Goal: Information Seeking & Learning: Learn about a topic

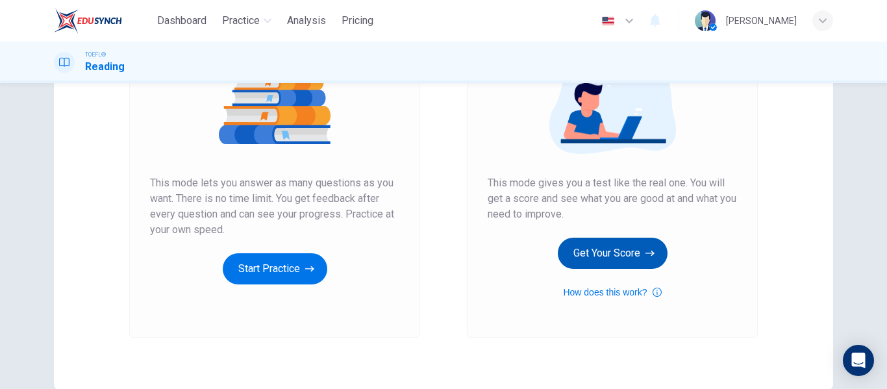
click at [628, 258] on button "Get Your Score" at bounding box center [613, 253] width 110 height 31
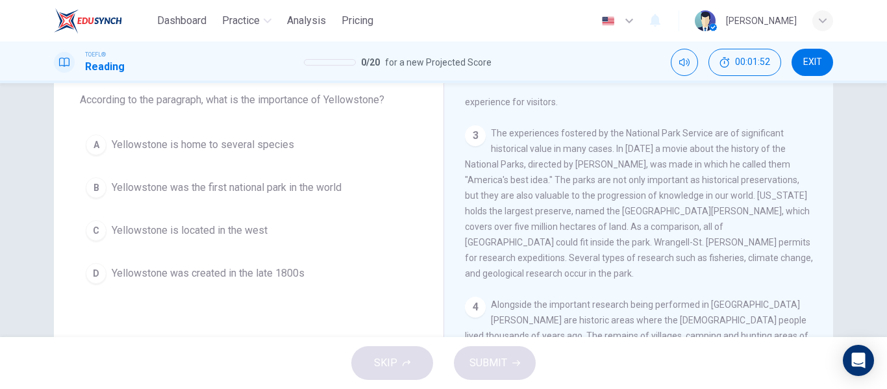
scroll to position [186, 0]
click at [786, 176] on span "The experiences fostered by the National Park Service are of significant histor…" at bounding box center [639, 202] width 348 height 151
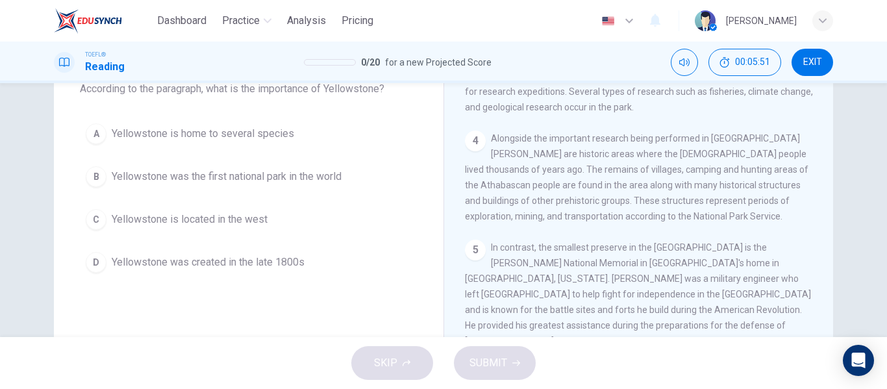
scroll to position [86, 0]
click at [339, 180] on span "Yellowstone was the first national park in the world" at bounding box center [227, 176] width 230 height 16
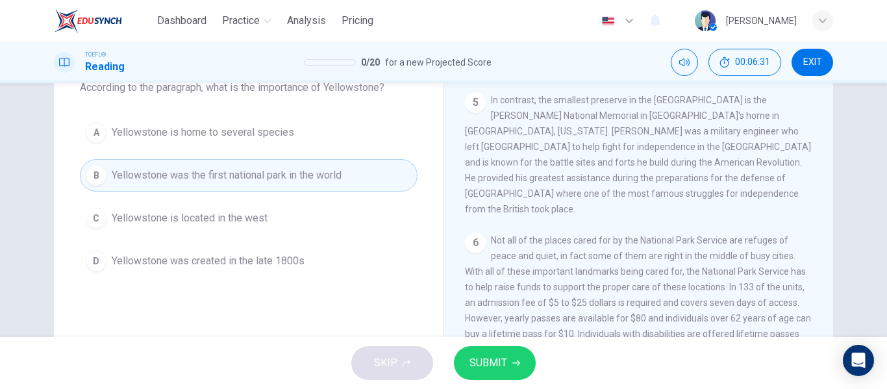
scroll to position [487, 0]
click at [516, 354] on button "SUBMIT" at bounding box center [495, 363] width 82 height 34
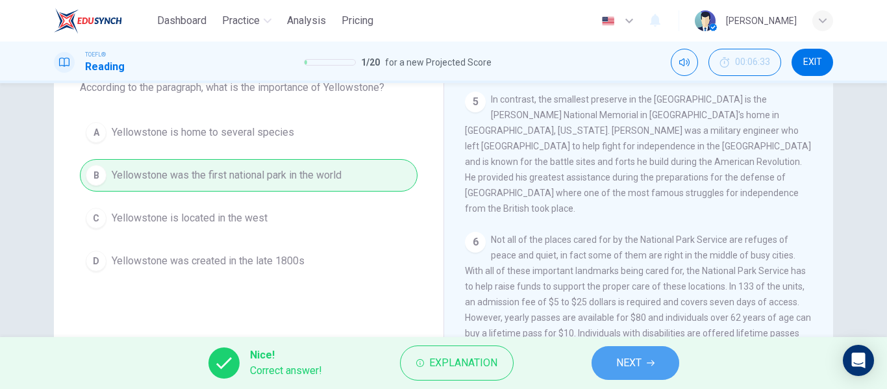
click at [609, 366] on button "NEXT" at bounding box center [636, 363] width 88 height 34
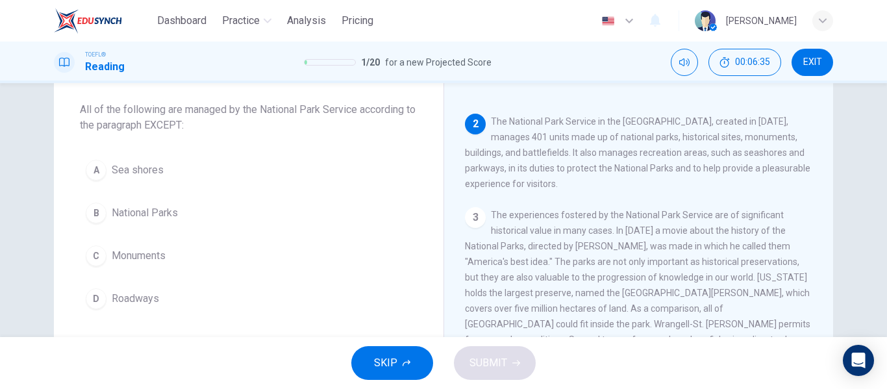
scroll to position [65, 0]
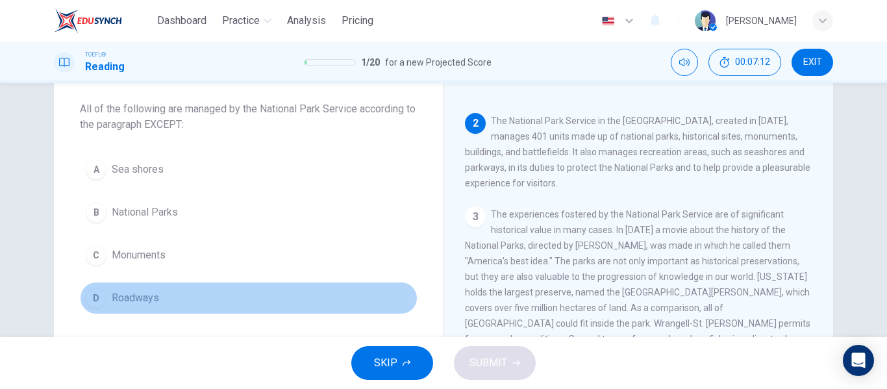
click at [252, 297] on button "D Roadways" at bounding box center [249, 298] width 338 height 32
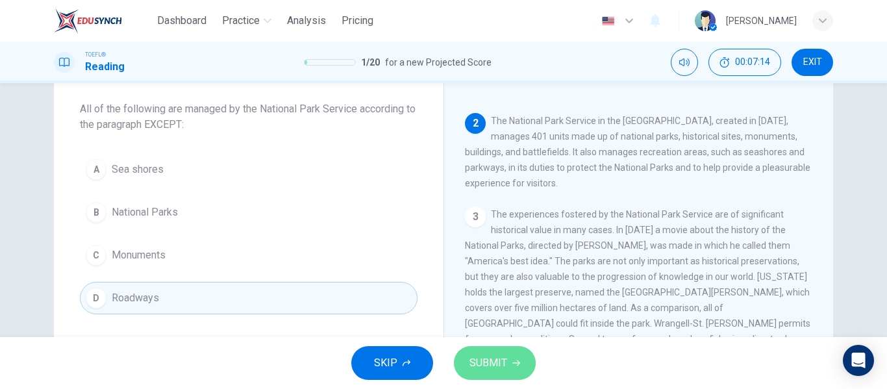
click at [499, 360] on span "SUBMIT" at bounding box center [489, 363] width 38 height 18
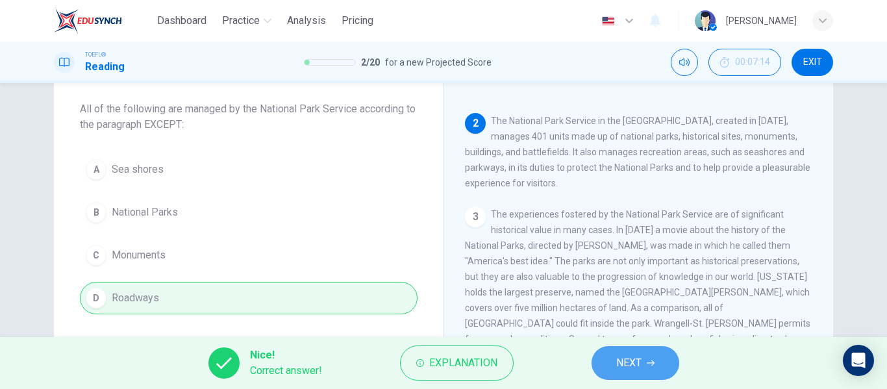
click at [603, 363] on button "NEXT" at bounding box center [636, 363] width 88 height 34
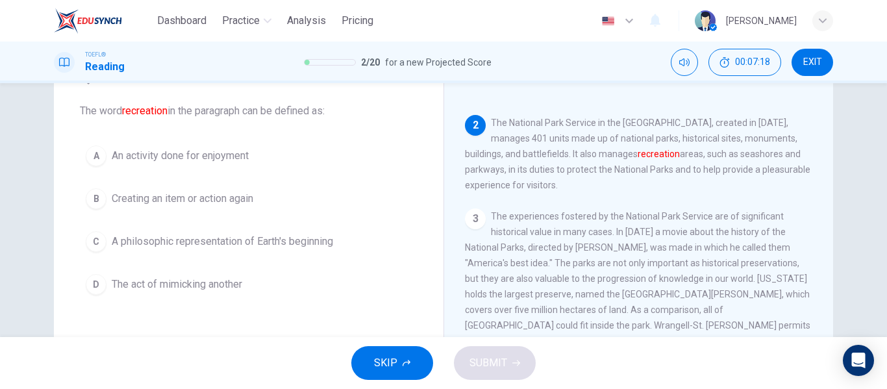
scroll to position [62, 0]
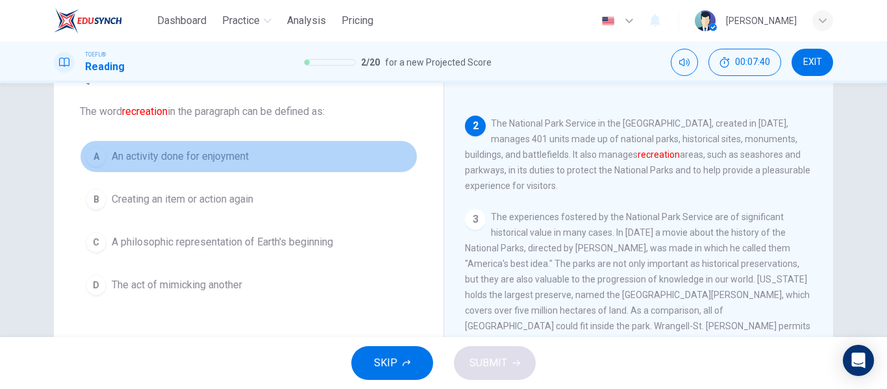
click at [231, 160] on span "An activity done for enjoyment" at bounding box center [180, 157] width 137 height 16
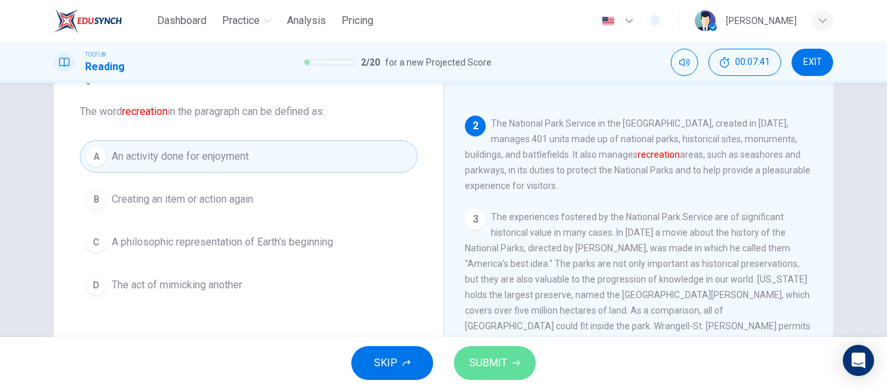
click at [484, 366] on span "SUBMIT" at bounding box center [489, 363] width 38 height 18
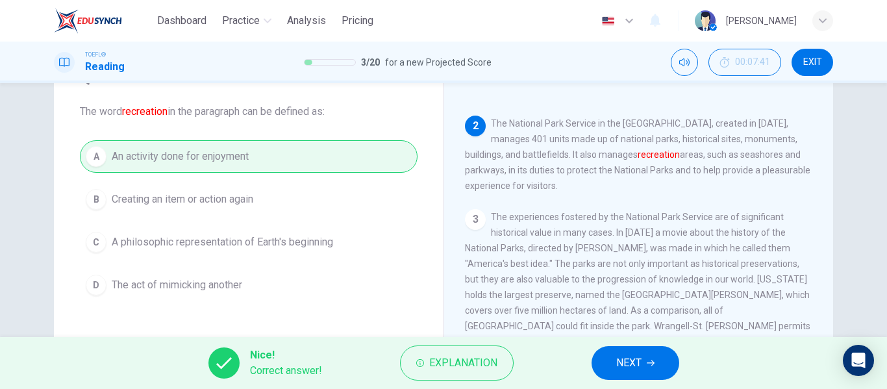
click at [616, 371] on span "NEXT" at bounding box center [628, 363] width 25 height 18
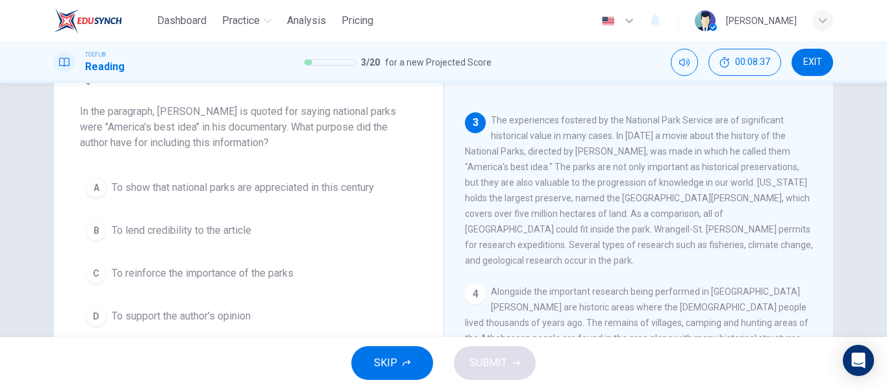
scroll to position [63, 0]
click at [236, 273] on span "To reinforce the importance of the parks" at bounding box center [203, 273] width 182 height 16
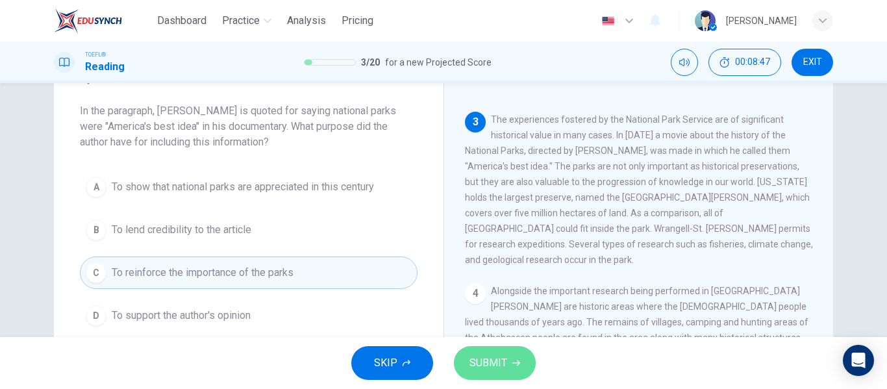
click at [490, 351] on button "SUBMIT" at bounding box center [495, 363] width 82 height 34
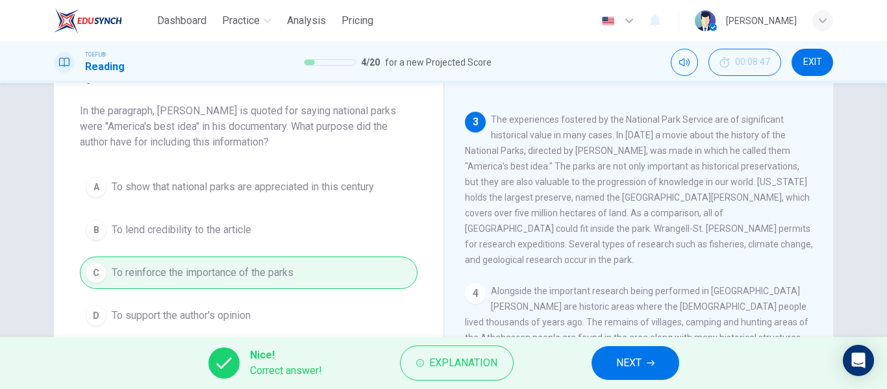
click at [600, 360] on button "NEXT" at bounding box center [636, 363] width 88 height 34
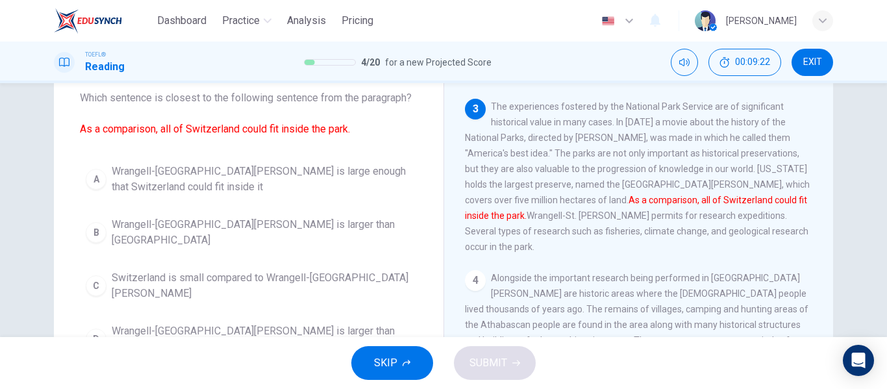
scroll to position [76, 0]
click at [329, 185] on span "Wrangell-[GEOGRAPHIC_DATA][PERSON_NAME] is large enough that Switzerland could …" at bounding box center [262, 179] width 300 height 31
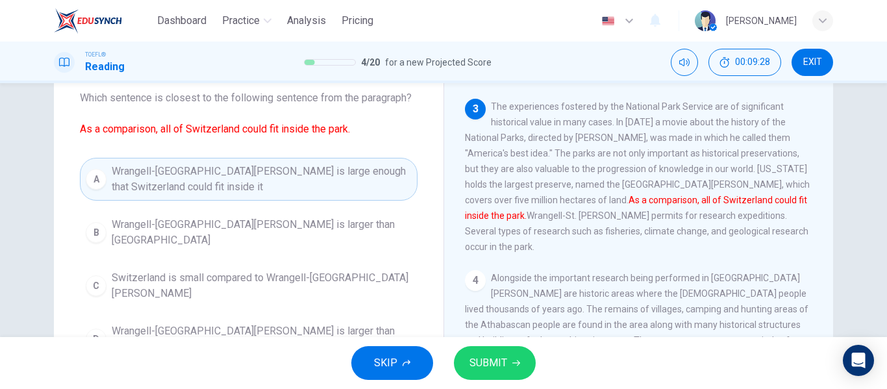
click at [503, 353] on button "SUBMIT" at bounding box center [495, 363] width 82 height 34
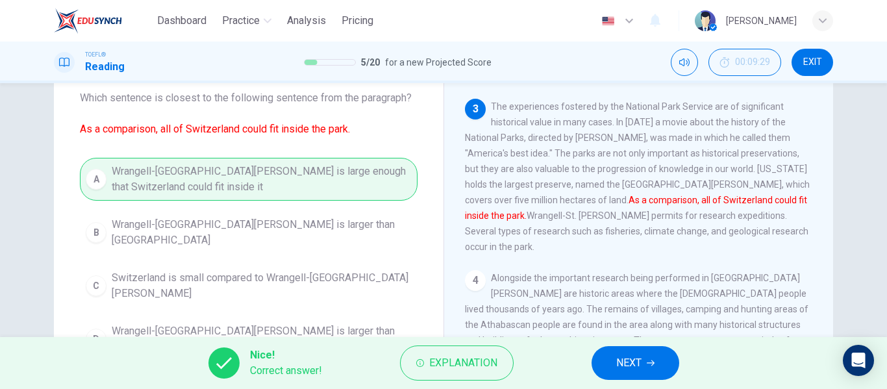
click at [609, 360] on button "NEXT" at bounding box center [636, 363] width 88 height 34
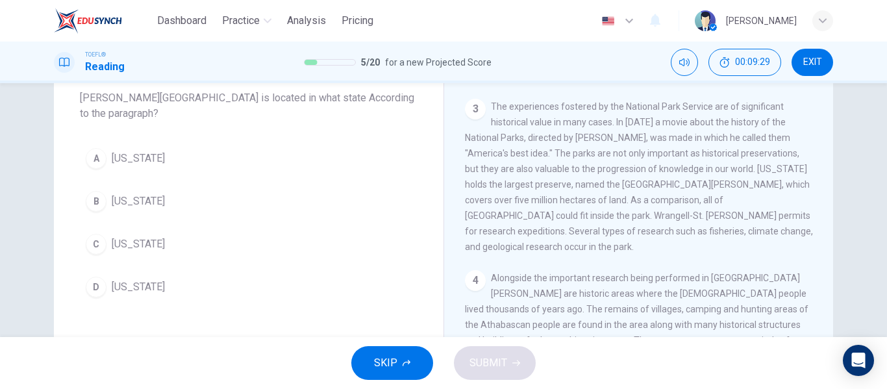
scroll to position [371, 0]
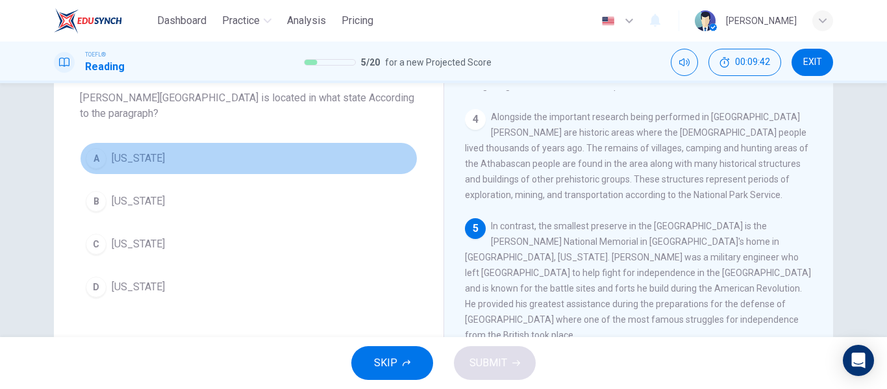
click at [202, 171] on button "A [US_STATE]" at bounding box center [249, 158] width 338 height 32
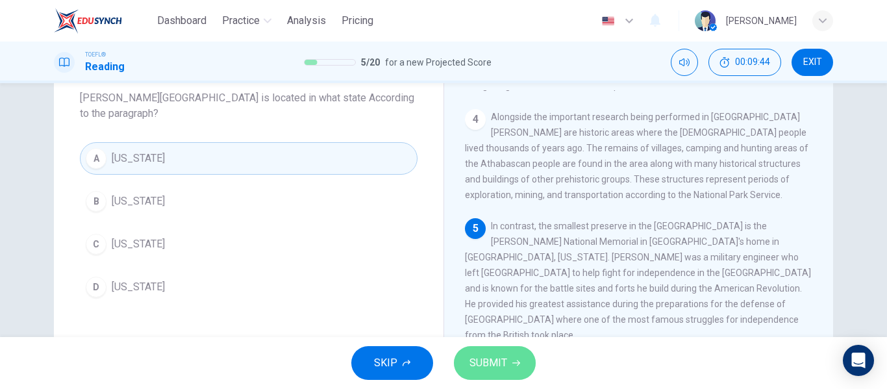
click at [479, 357] on span "SUBMIT" at bounding box center [489, 363] width 38 height 18
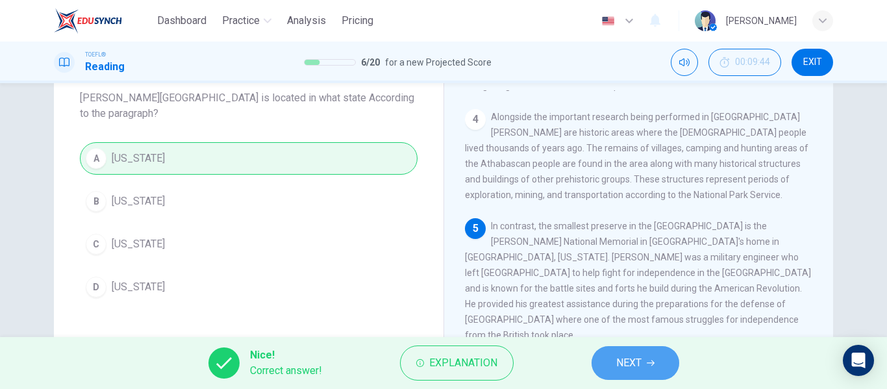
click at [626, 357] on span "NEXT" at bounding box center [628, 363] width 25 height 18
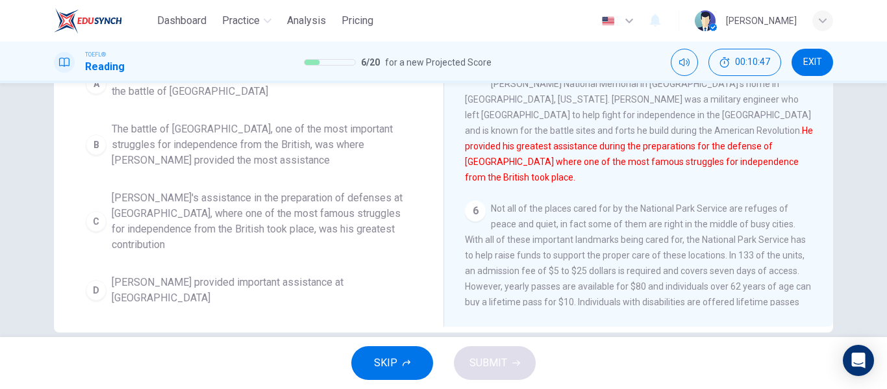
scroll to position [231, 0]
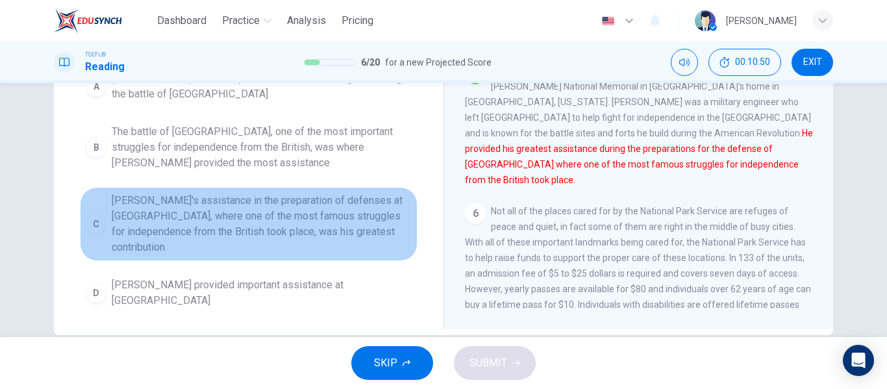
click at [206, 229] on span "[PERSON_NAME]'s assistance in the preparation of defenses at [GEOGRAPHIC_DATA],…" at bounding box center [262, 224] width 300 height 62
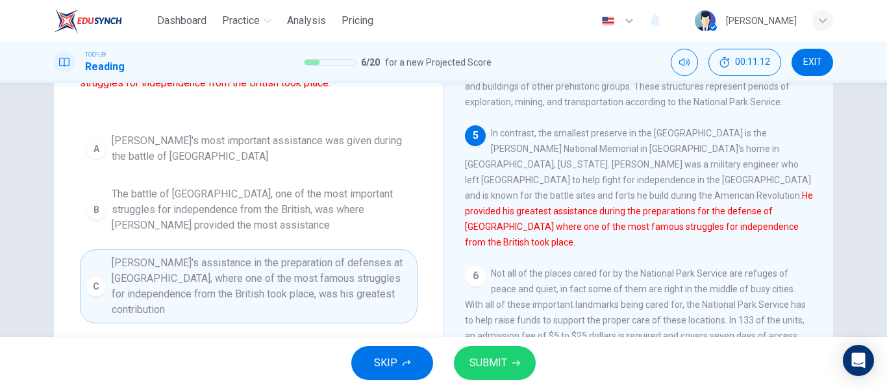
scroll to position [171, 0]
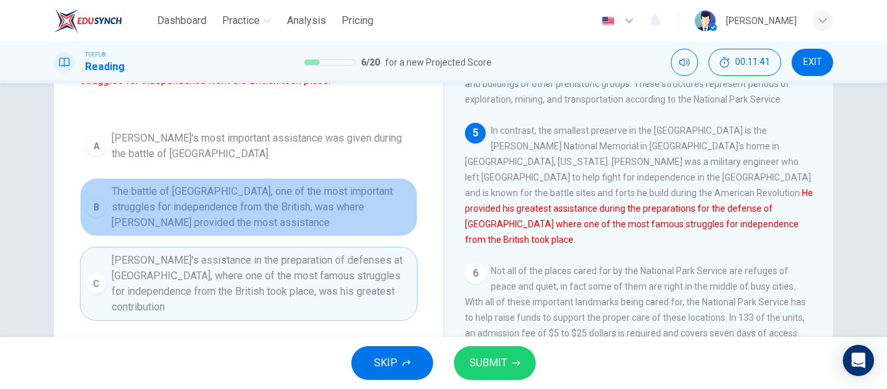
click at [232, 218] on span "The battle of [GEOGRAPHIC_DATA], one of the most important struggles for indepe…" at bounding box center [262, 207] width 300 height 47
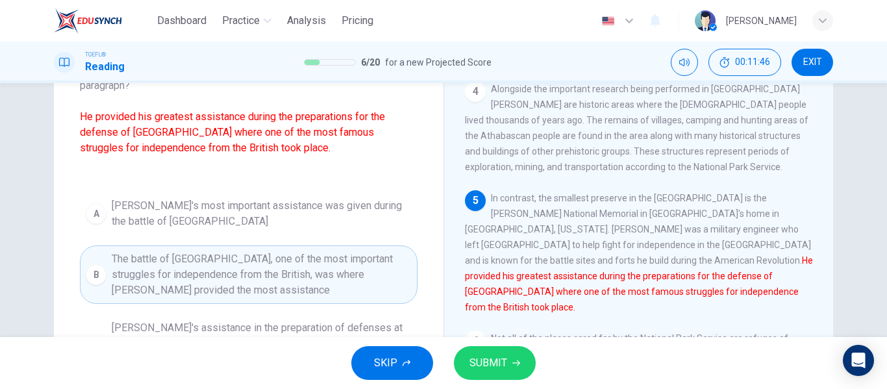
scroll to position [105, 0]
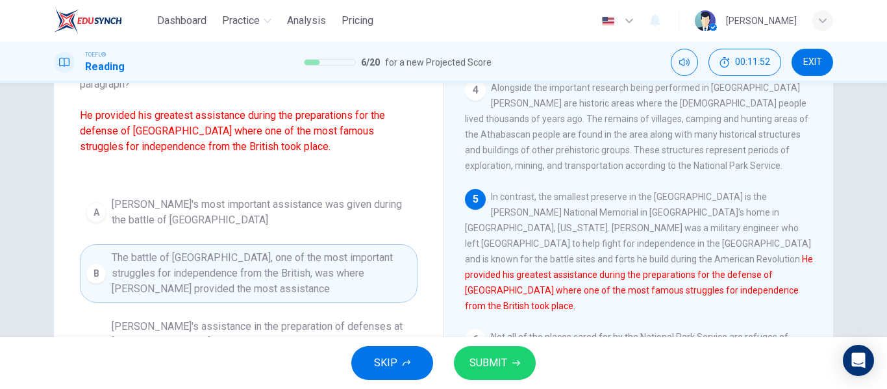
click at [478, 363] on span "SUBMIT" at bounding box center [489, 363] width 38 height 18
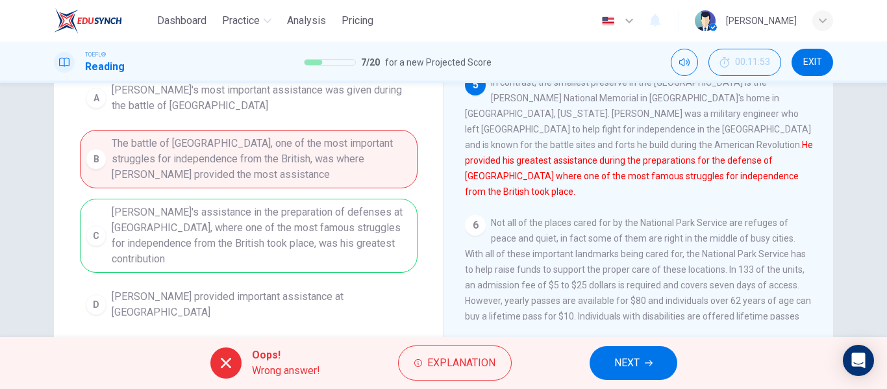
scroll to position [220, 0]
click at [644, 351] on button "NEXT" at bounding box center [634, 363] width 88 height 34
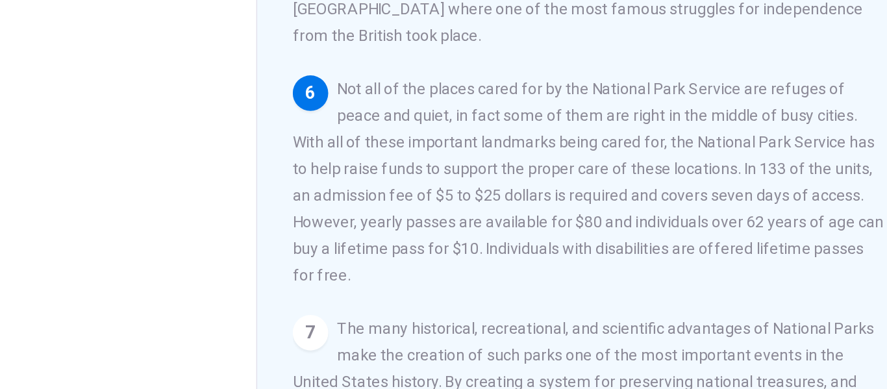
scroll to position [162, 0]
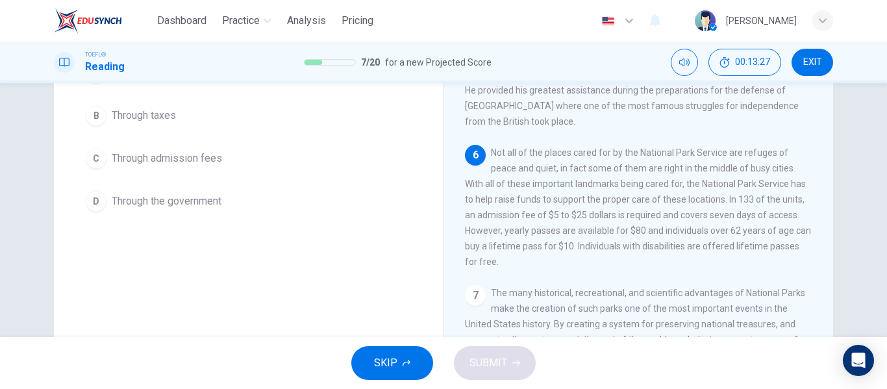
click at [231, 153] on button "C Through admission fees" at bounding box center [249, 158] width 338 height 32
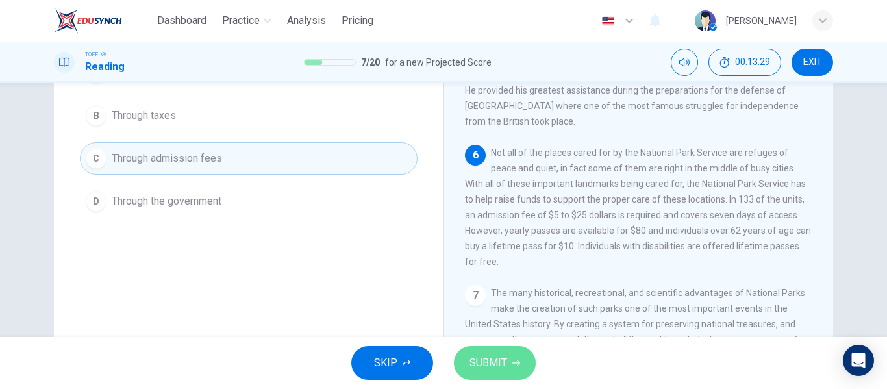
click at [486, 351] on button "SUBMIT" at bounding box center [495, 363] width 82 height 34
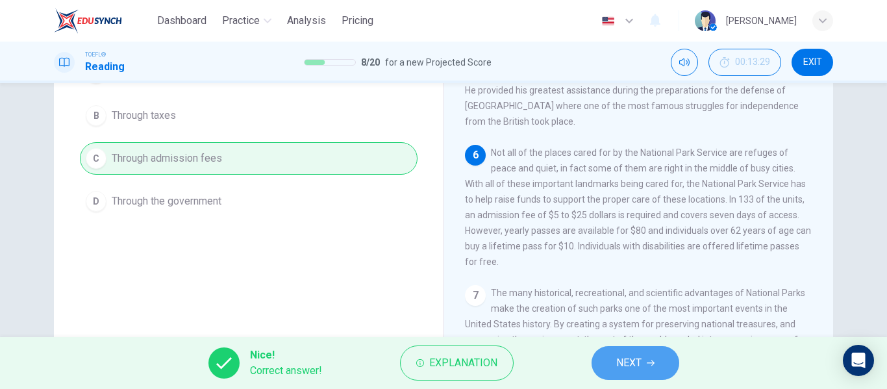
click at [599, 362] on button "NEXT" at bounding box center [636, 363] width 88 height 34
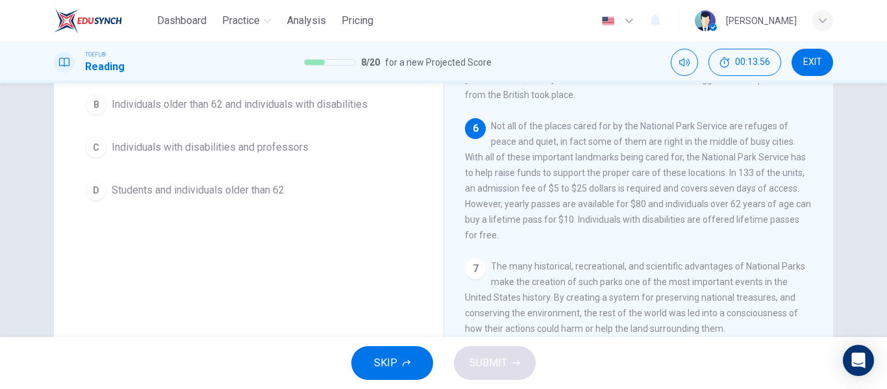
scroll to position [0, 0]
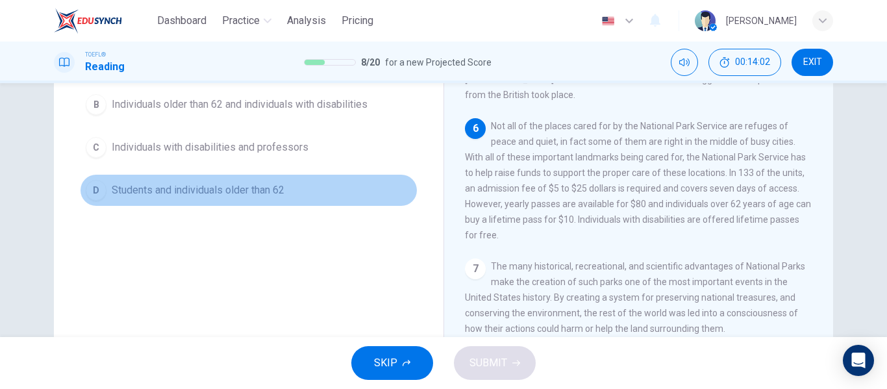
click at [249, 201] on button "D Students and individuals older than 62" at bounding box center [249, 190] width 338 height 32
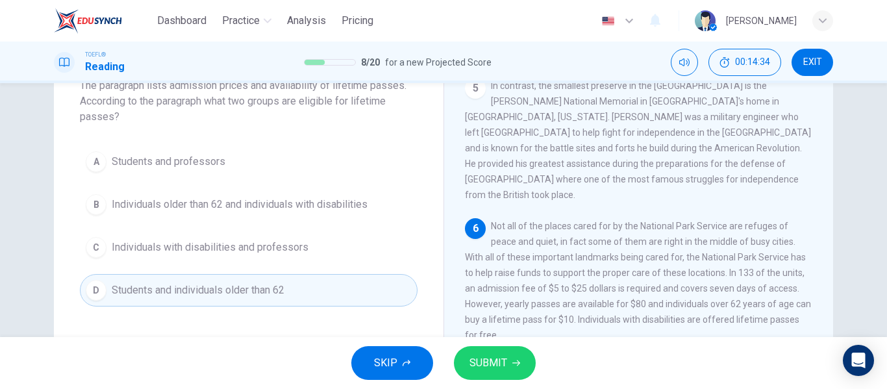
scroll to position [88, 0]
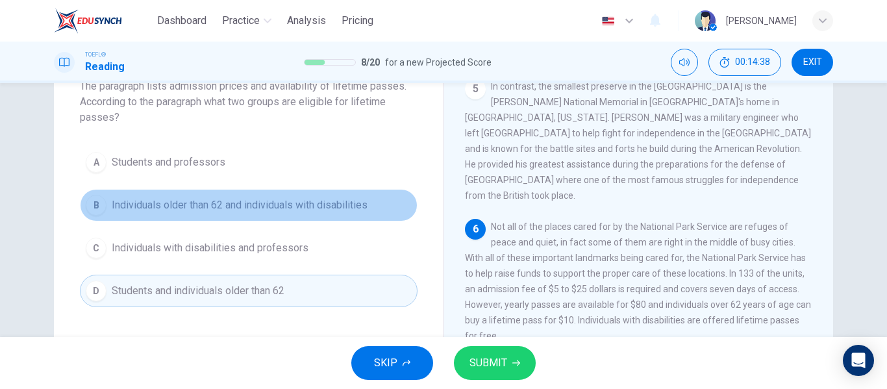
click at [290, 212] on span "Individuals older than 62 and individuals with disabilities" at bounding box center [240, 205] width 256 height 16
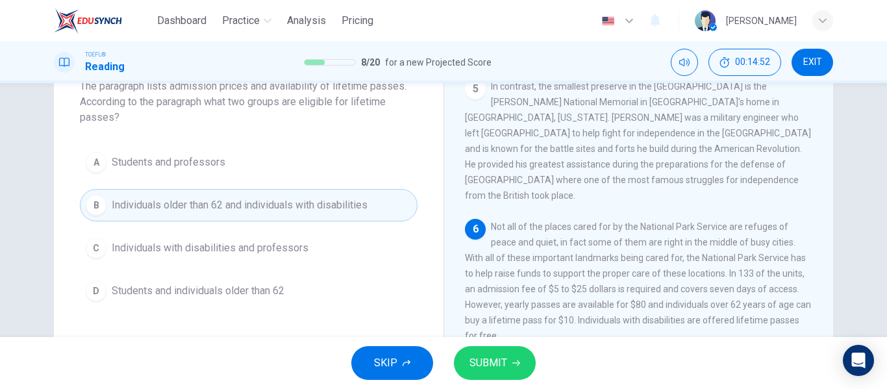
click at [514, 368] on button "SUBMIT" at bounding box center [495, 363] width 82 height 34
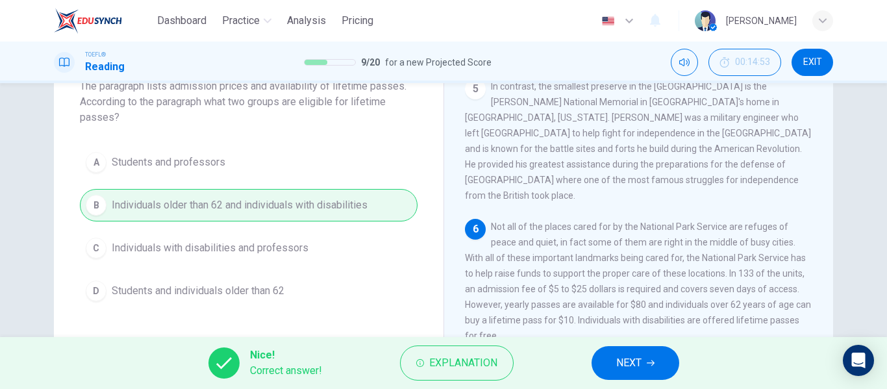
click at [597, 359] on button "NEXT" at bounding box center [636, 363] width 88 height 34
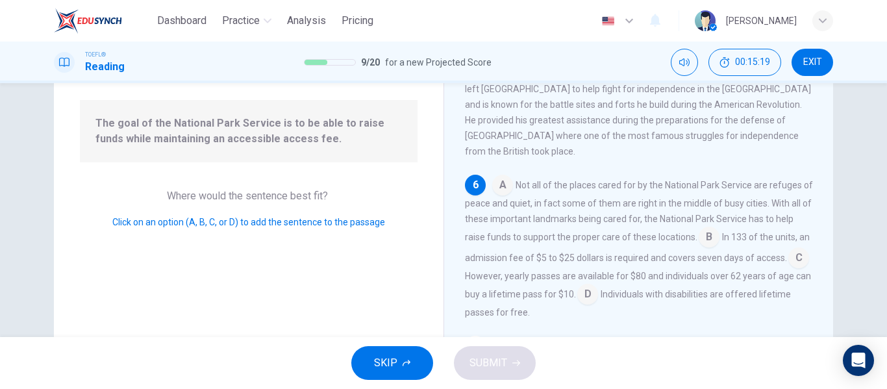
scroll to position [116, 0]
click at [716, 229] on input at bounding box center [709, 239] width 21 height 21
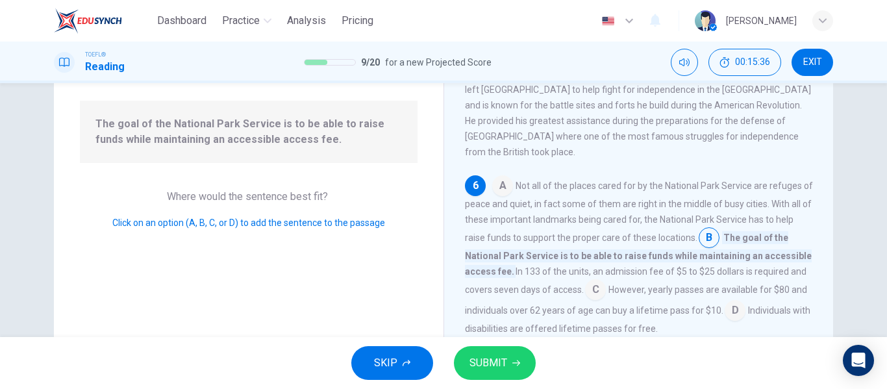
click at [597, 281] on input at bounding box center [595, 291] width 21 height 21
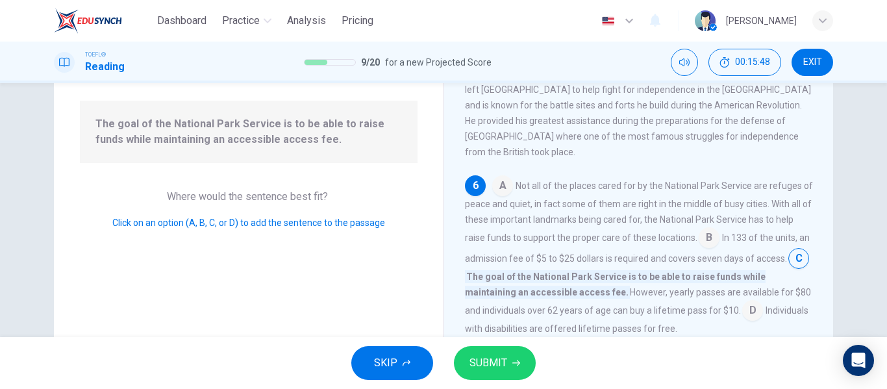
scroll to position [530, 0]
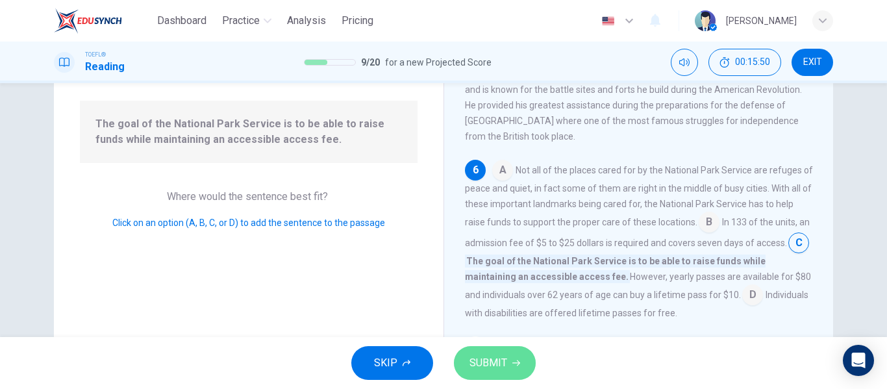
click at [504, 365] on span "SUBMIT" at bounding box center [489, 363] width 38 height 18
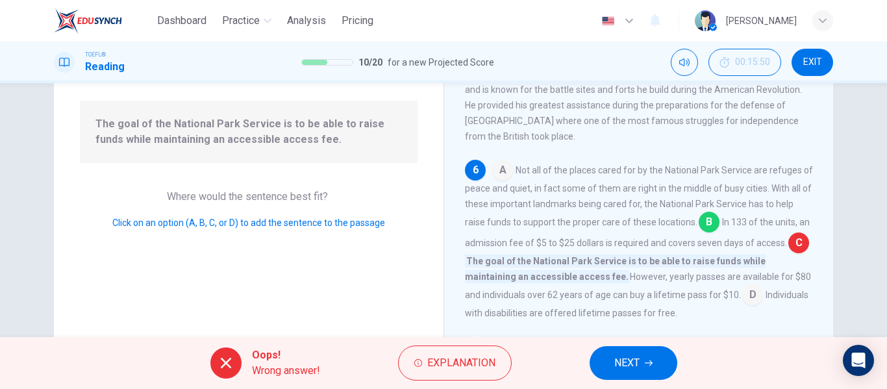
click at [629, 352] on button "NEXT" at bounding box center [634, 363] width 88 height 34
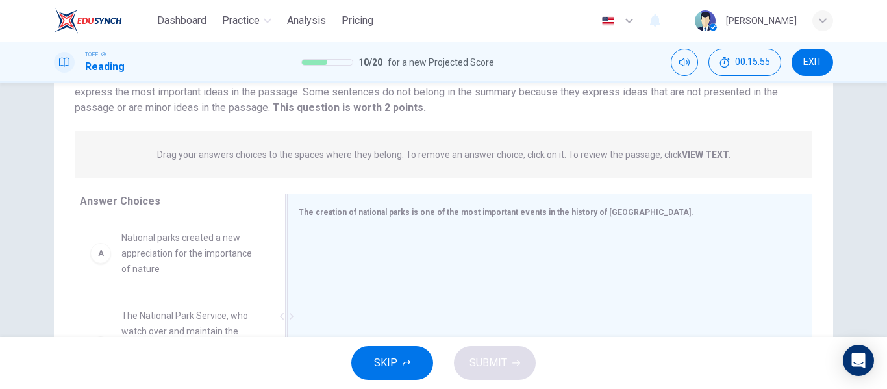
scroll to position [113, 0]
click at [499, 209] on span "The creation of national parks is one of the most important events in the histo…" at bounding box center [496, 212] width 395 height 9
click at [508, 217] on span "The creation of national parks is one of the most important events in the histo…" at bounding box center [496, 212] width 395 height 9
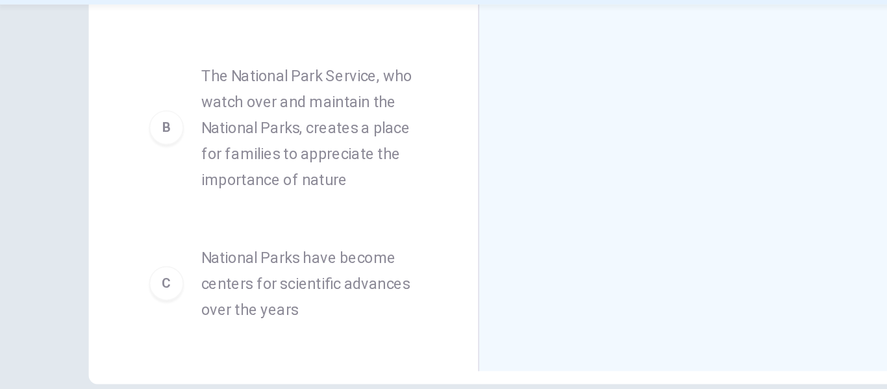
scroll to position [55, 0]
click at [229, 131] on span "The National Park Service, who watch over and maintain the National Parks, crea…" at bounding box center [188, 157] width 135 height 78
click at [226, 142] on span "The National Park Service, who watch over and maintain the National Parks, crea…" at bounding box center [188, 157] width 135 height 78
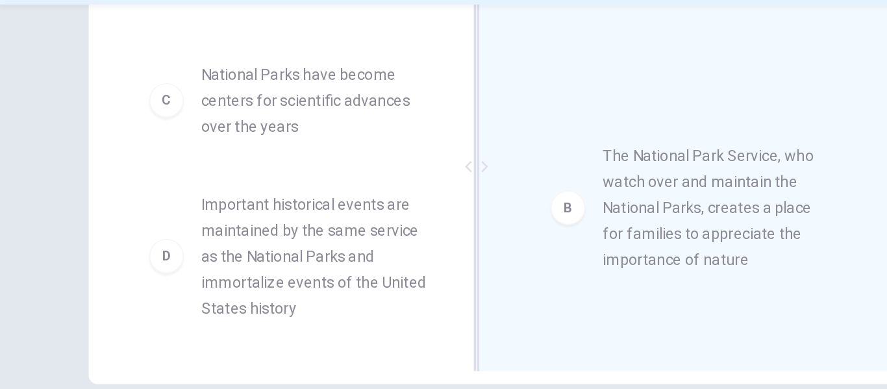
drag, startPoint x: 218, startPoint y: 144, endPoint x: 463, endPoint y: 180, distance: 248.2
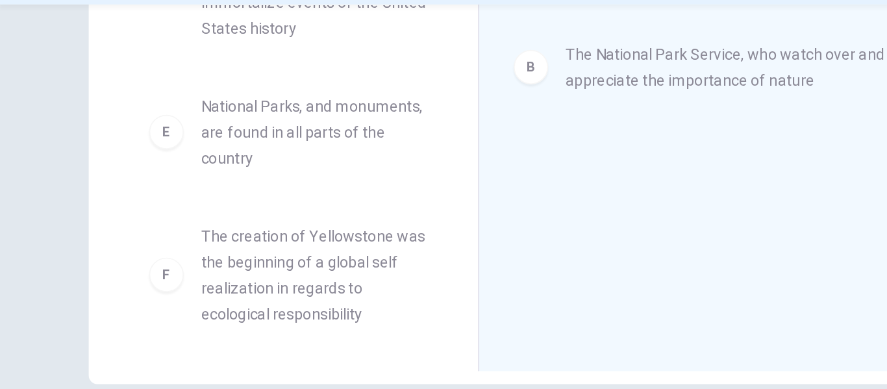
scroll to position [226, 0]
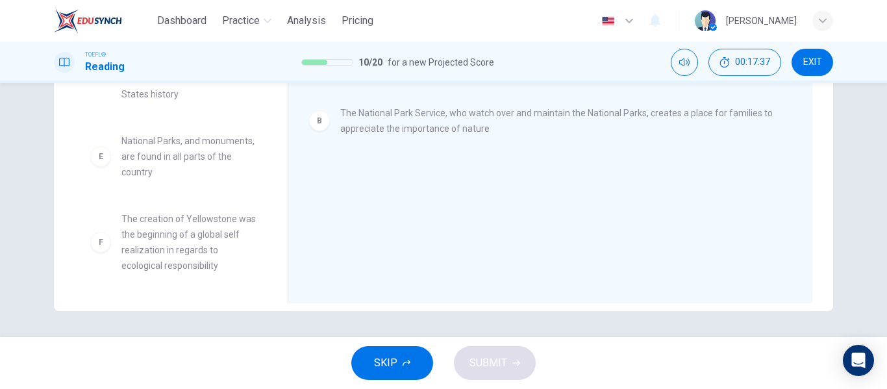
click at [825, 57] on button "EXIT" at bounding box center [813, 62] width 42 height 27
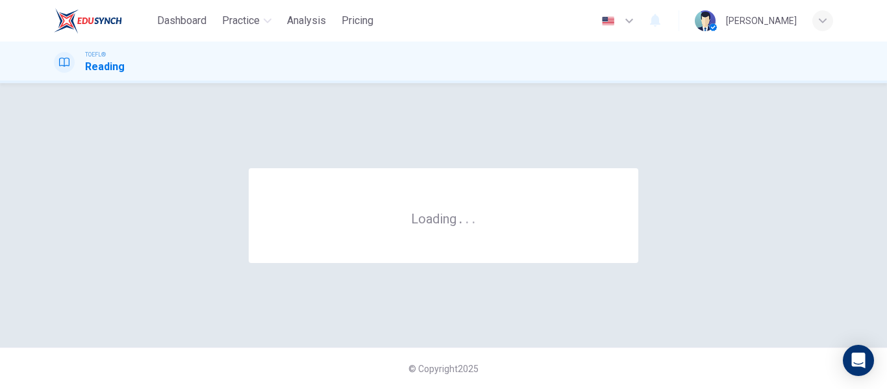
scroll to position [0, 0]
